Goal: Transaction & Acquisition: Purchase product/service

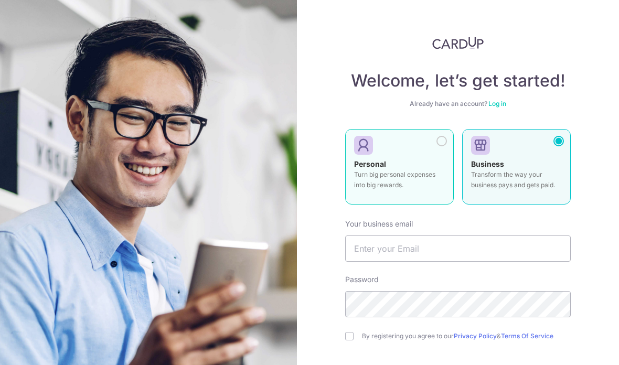
click at [445, 141] on div at bounding box center [441, 141] width 10 height 10
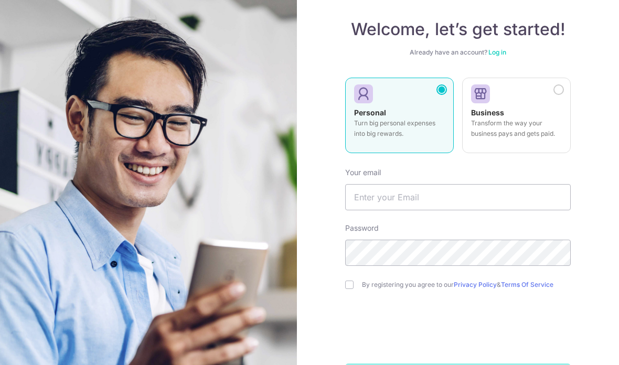
scroll to position [51, 0]
click at [499, 202] on input "text" at bounding box center [458, 198] width 226 height 26
type input "changyuenkai@gmail.com"
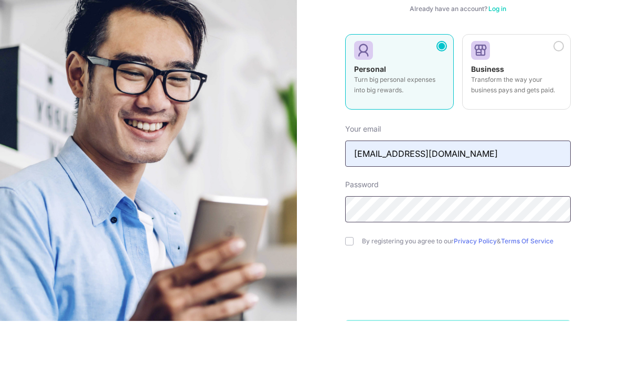
scroll to position [42, 0]
click at [349, 281] on input "checkbox" at bounding box center [349, 285] width 8 height 8
checkbox input "true"
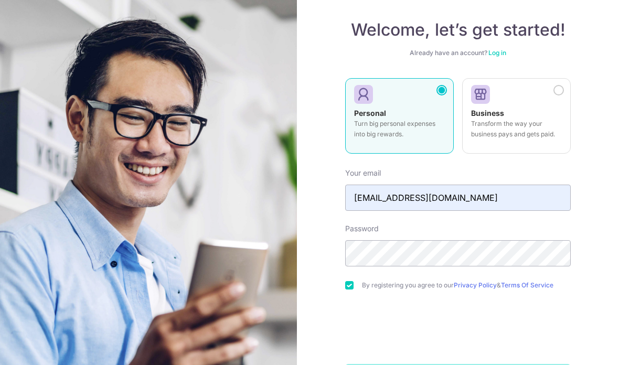
click at [387, 279] on div "By registering you agree to our Privacy Policy & Terms Of Service" at bounding box center [458, 285] width 226 height 13
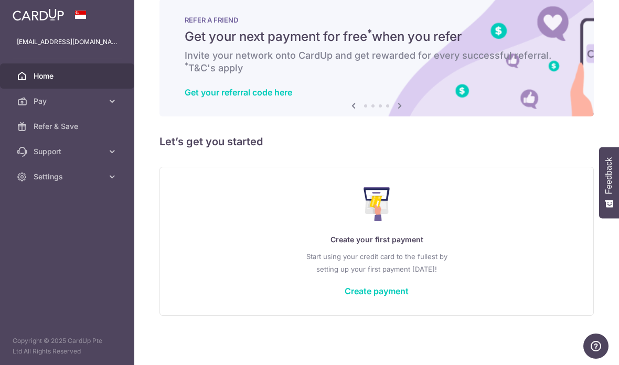
scroll to position [18, 0]
click at [334, 316] on div "Create your first payment Start using your credit card to the fullest by settin…" at bounding box center [376, 241] width 434 height 149
click at [345, 296] on link "Create payment" at bounding box center [377, 291] width 64 height 10
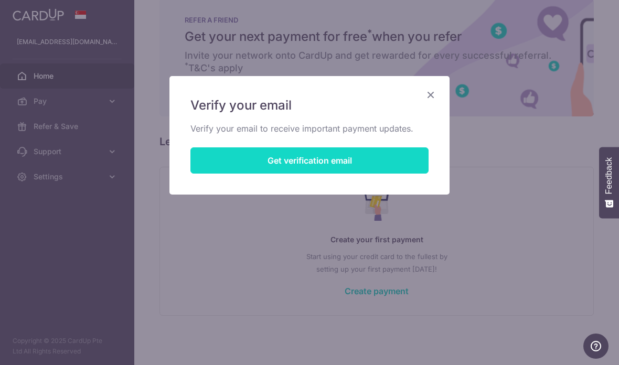
click at [410, 162] on button "Get verification email" at bounding box center [309, 160] width 238 height 26
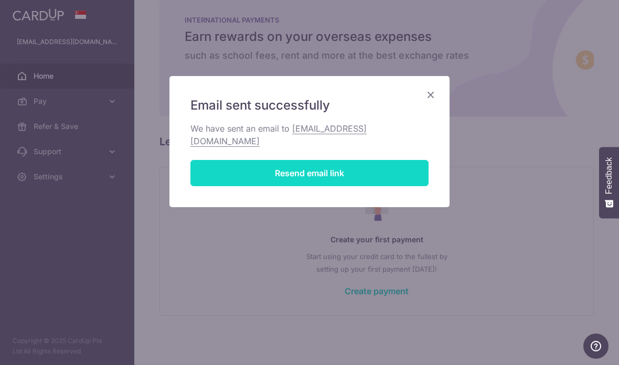
scroll to position [6, 0]
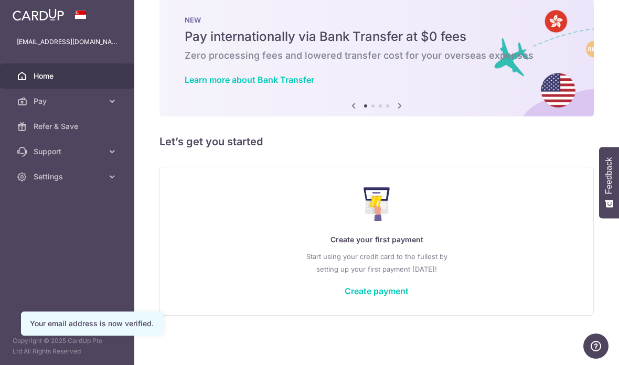
scroll to position [18, 0]
click at [345, 296] on link "Create payment" at bounding box center [377, 291] width 64 height 10
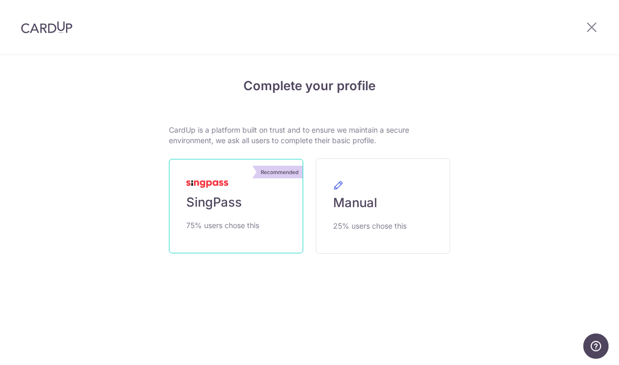
click at [210, 232] on span "75% users chose this" at bounding box center [222, 225] width 73 height 13
click at [252, 201] on link "Recommended SingPass 75% users chose this" at bounding box center [236, 206] width 134 height 94
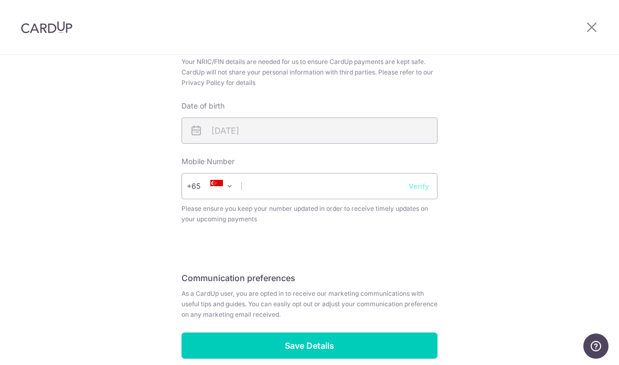
scroll to position [361, 0]
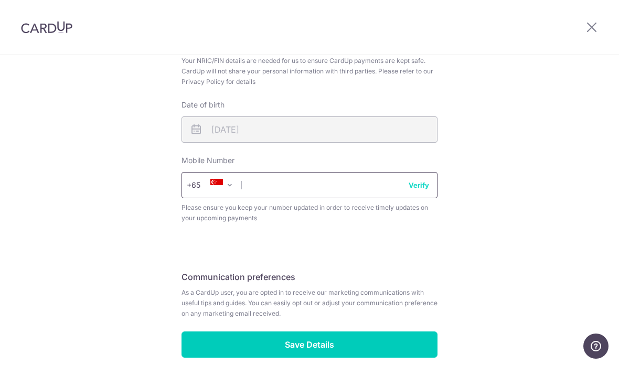
click at [275, 195] on input "text" at bounding box center [309, 185] width 256 height 26
type input "97678234"
click at [425, 190] on button "Verify" at bounding box center [419, 185] width 20 height 10
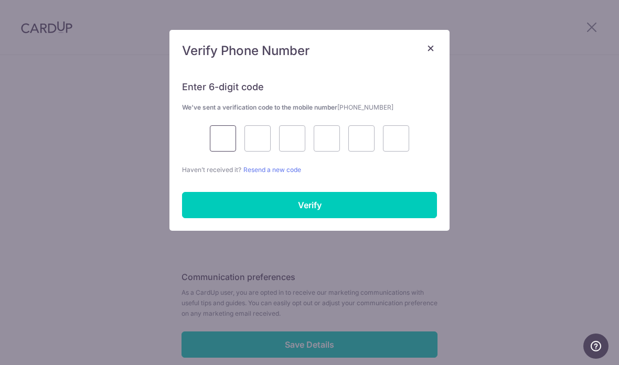
click at [218, 145] on input "text" at bounding box center [223, 138] width 26 height 26
type input "8"
type input "0"
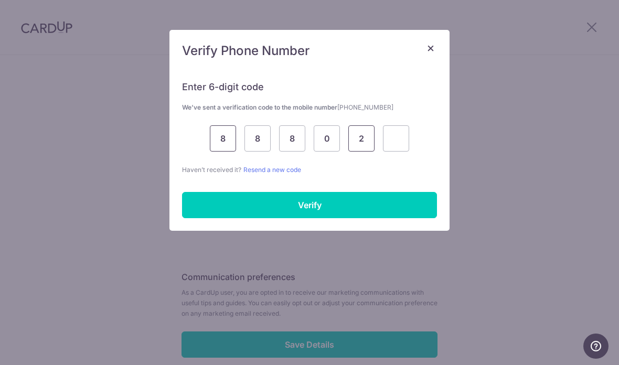
type input "2"
type input "9"
click at [257, 227] on div "Enter 6-digit code We’ve sent a verification code to the mobile number +6597678…" at bounding box center [309, 149] width 280 height 163
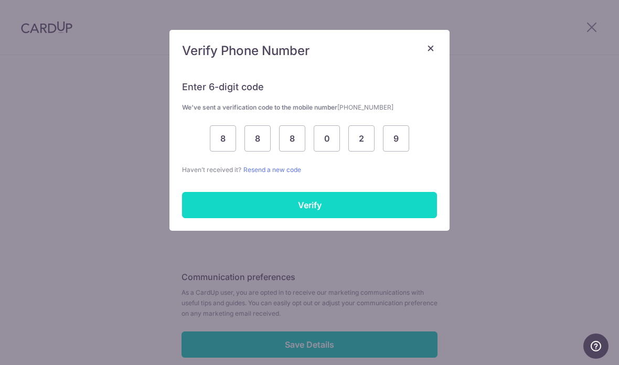
click at [231, 208] on input "Verify" at bounding box center [309, 205] width 255 height 26
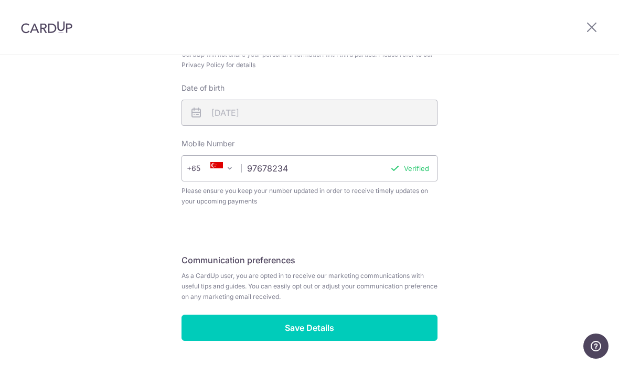
scroll to position [378, 0]
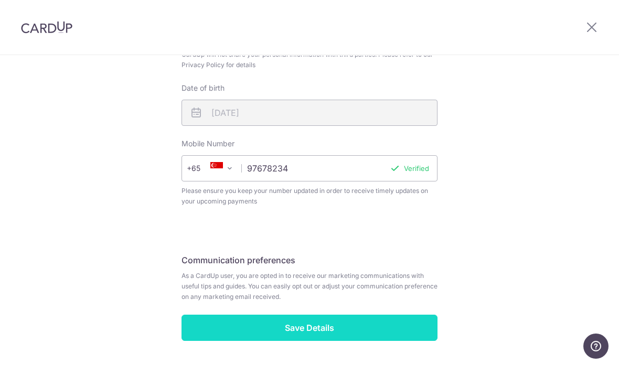
click at [200, 326] on input "Save Details" at bounding box center [309, 328] width 256 height 26
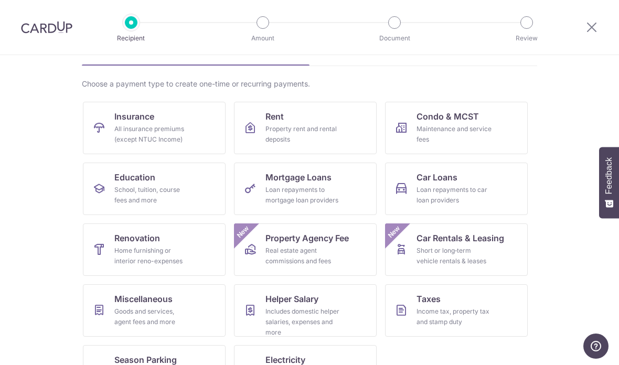
scroll to position [62, 0]
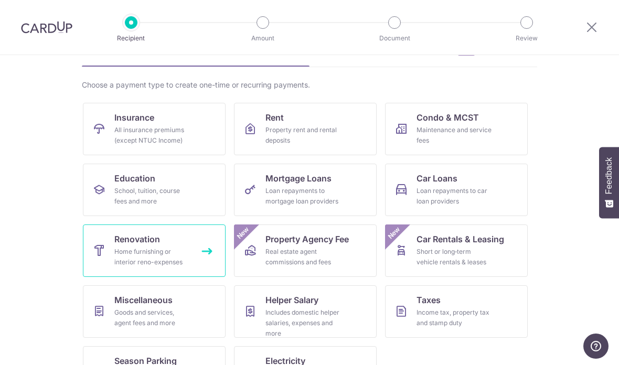
click at [105, 250] on icon at bounding box center [99, 250] width 13 height 13
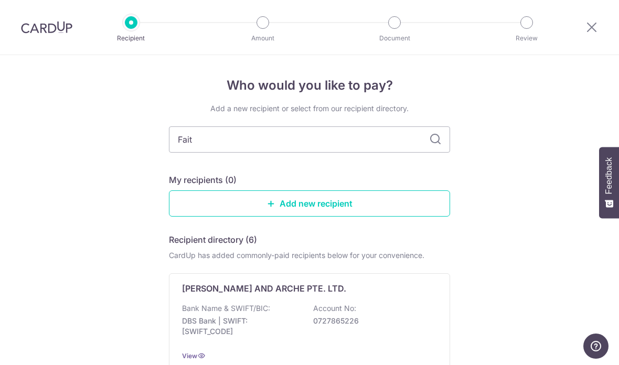
type input "Faith"
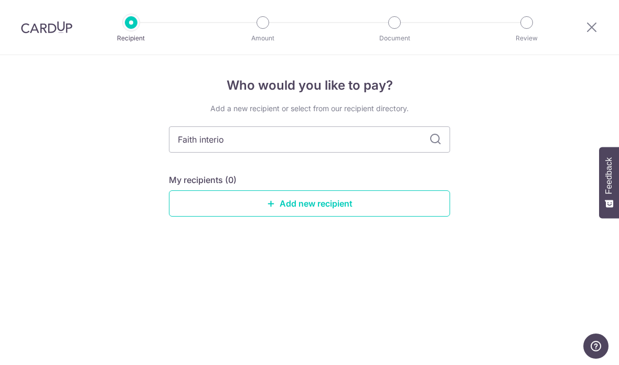
type input "Faith interior"
click at [432, 152] on input "Faith interior" at bounding box center [309, 139] width 281 height 26
type input "F"
type input "Dibs zeal"
click at [438, 134] on input "Dibs zeal" at bounding box center [309, 139] width 281 height 26
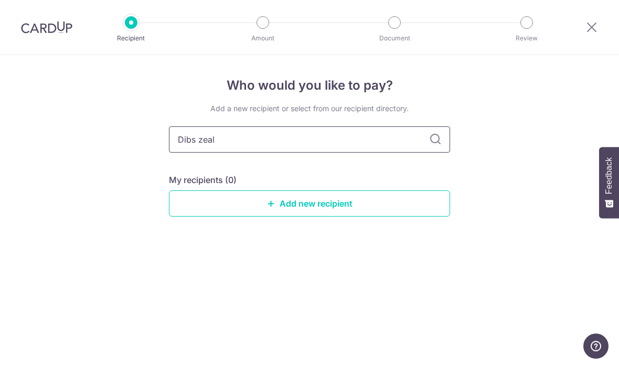
click at [427, 142] on input "Dibs zeal" at bounding box center [309, 139] width 281 height 26
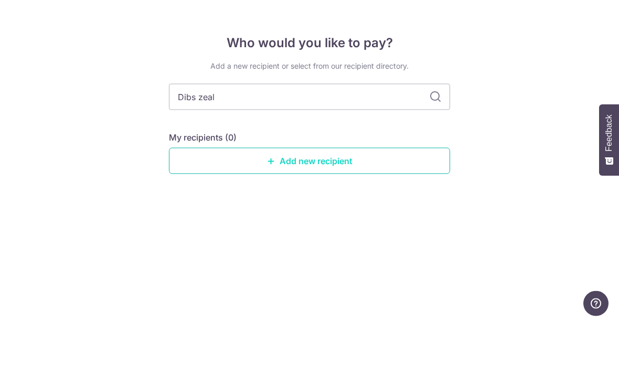
click at [422, 190] on link "Add new recipient" at bounding box center [309, 203] width 281 height 26
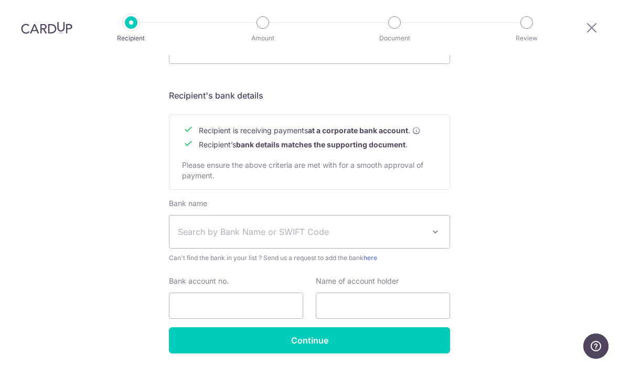
scroll to position [441, 0]
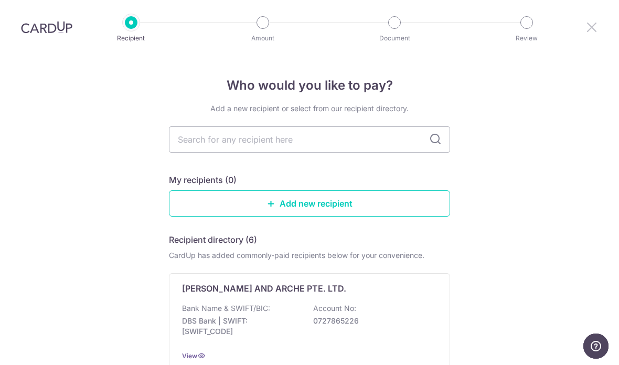
click at [597, 31] on icon at bounding box center [591, 26] width 13 height 13
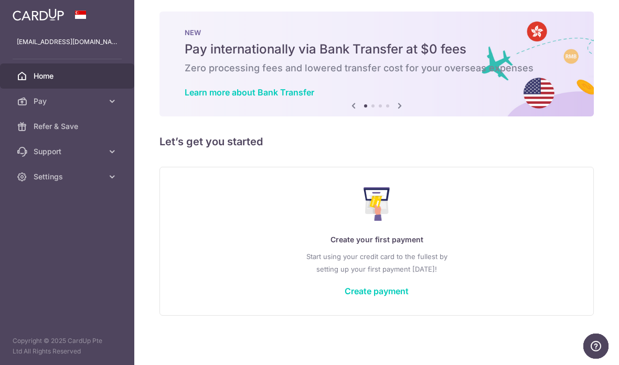
scroll to position [6, 0]
